Goal: Task Accomplishment & Management: Complete application form

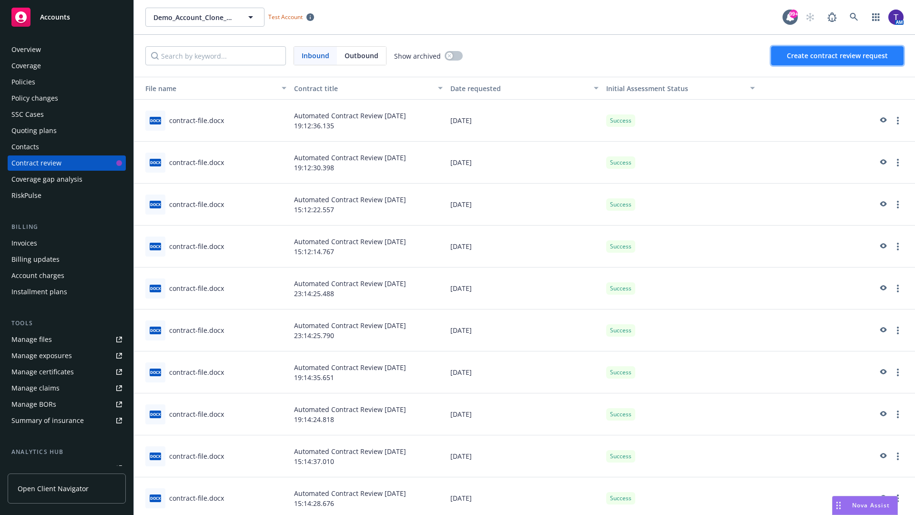
click at [838, 56] on span "Create contract review request" at bounding box center [837, 55] width 101 height 9
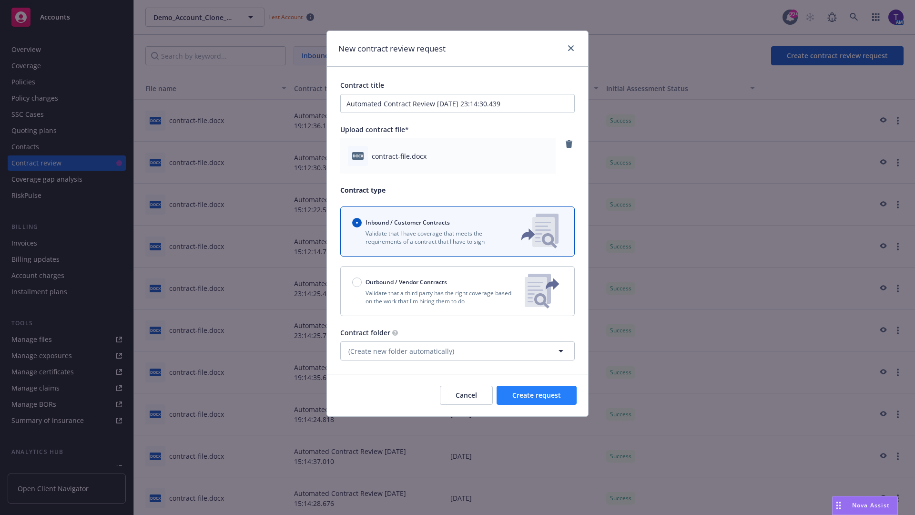
type input "Automated Contract Review 08-26-2025 23:14:30.439"
click at [537, 395] on span "Create request" at bounding box center [536, 394] width 49 height 9
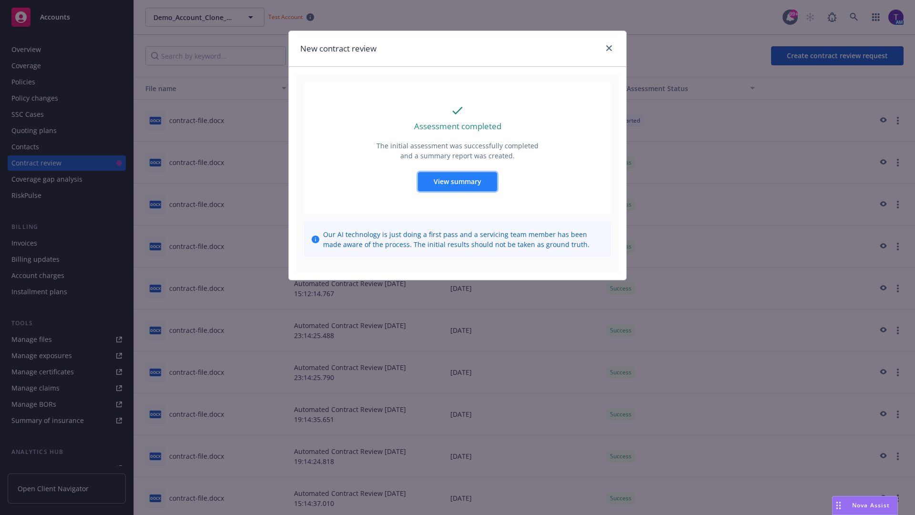
click at [457, 181] on span "View summary" at bounding box center [458, 181] width 48 height 9
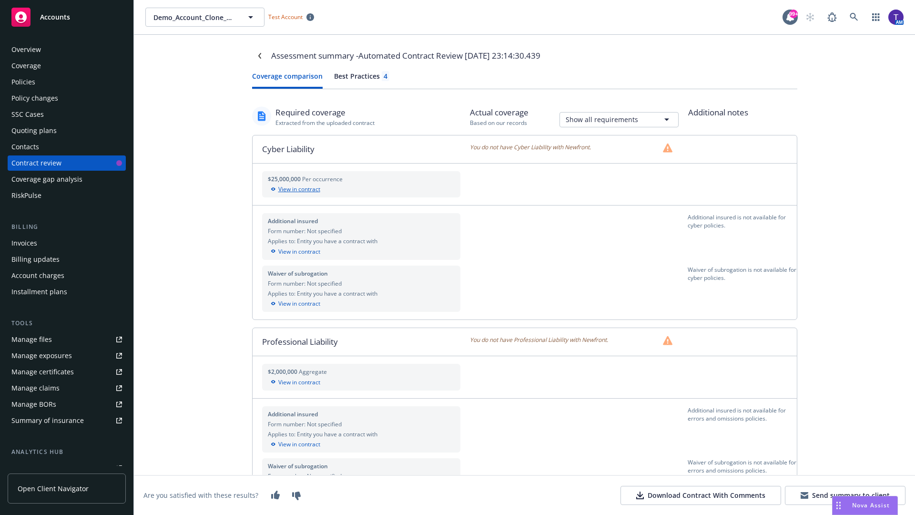
click at [361, 189] on div "View in contract" at bounding box center [361, 189] width 187 height 9
